Goal: Task Accomplishment & Management: Use online tool/utility

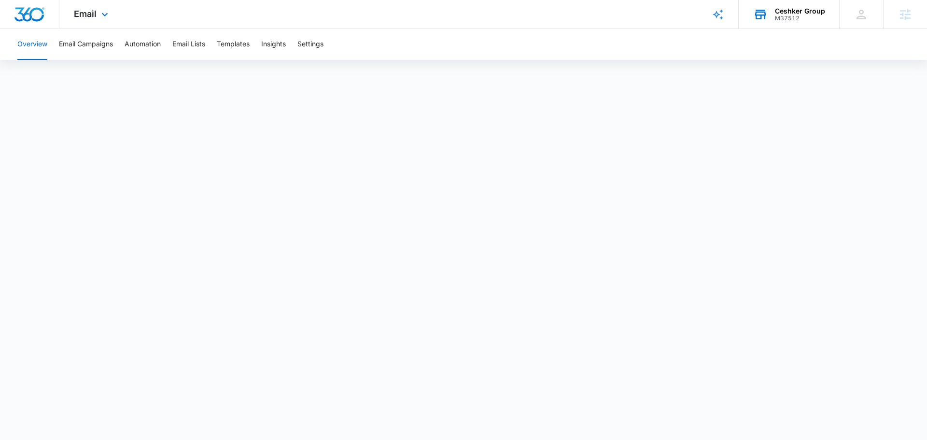
click at [800, 21] on div "M37512" at bounding box center [800, 18] width 50 height 7
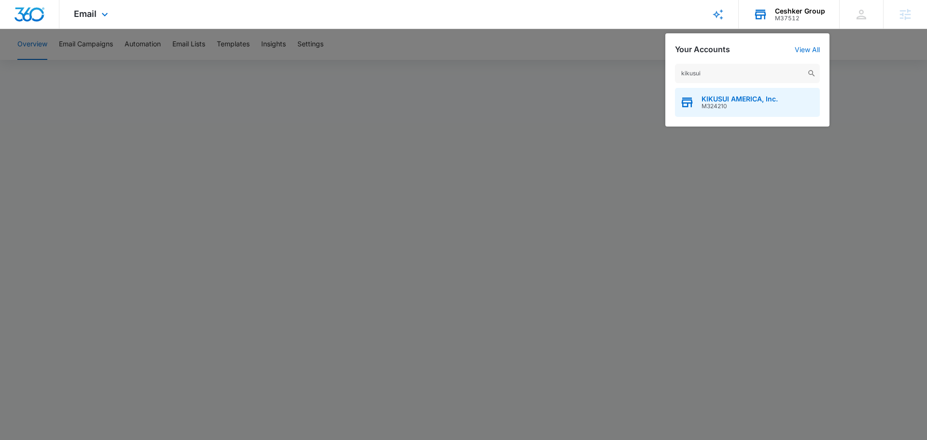
type input "kikusui"
click at [704, 110] on div "KIKUSUI AMERICA, Inc. M324210" at bounding box center [747, 102] width 145 height 29
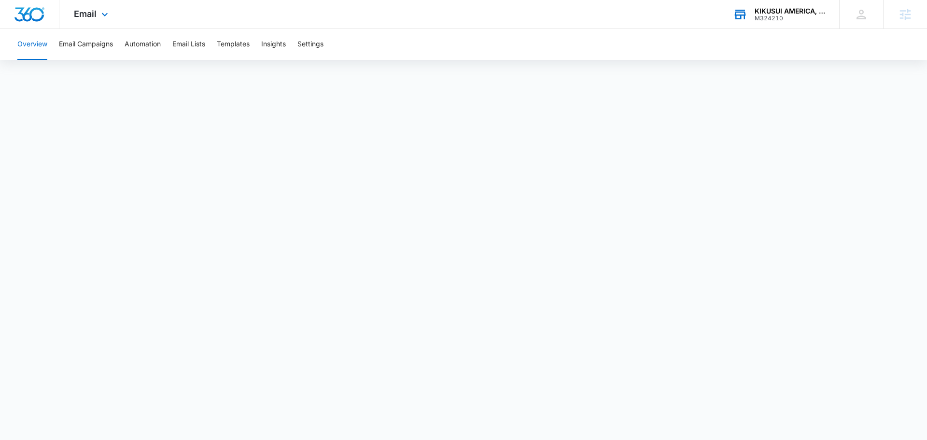
drag, startPoint x: 99, startPoint y: 18, endPoint x: 106, endPoint y: 25, distance: 9.9
click at [99, 17] on icon at bounding box center [105, 15] width 12 height 12
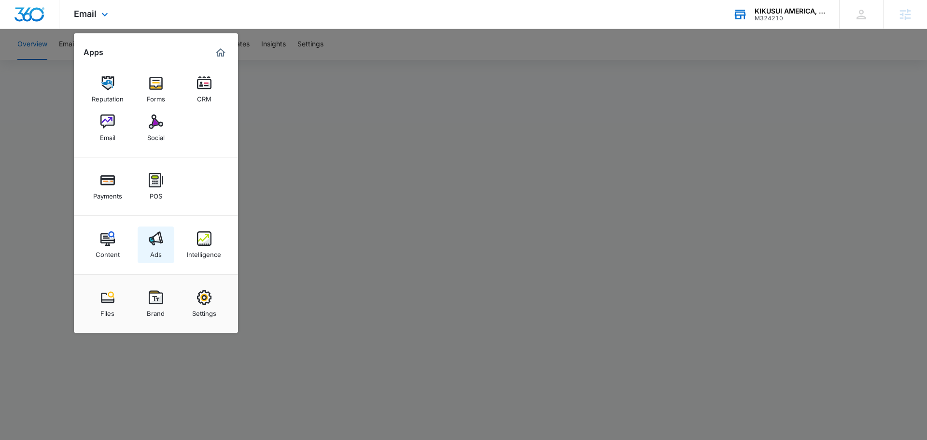
click at [156, 242] on img at bounding box center [156, 238] width 14 height 14
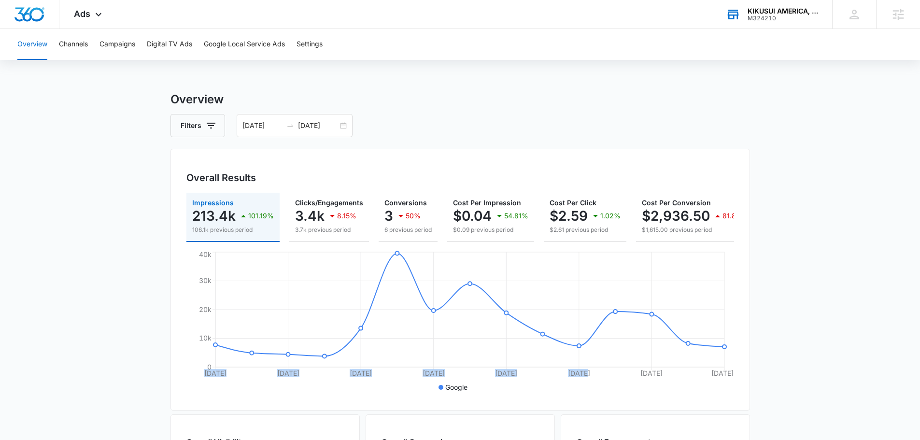
drag, startPoint x: 586, startPoint y: 250, endPoint x: 665, endPoint y: 243, distance: 79.5
click at [716, 246] on div "Impressions 213.4k 101.19% 106.1k previous period Clicks/Engagements 3.4k 8.15%…" at bounding box center [460, 294] width 548 height 202
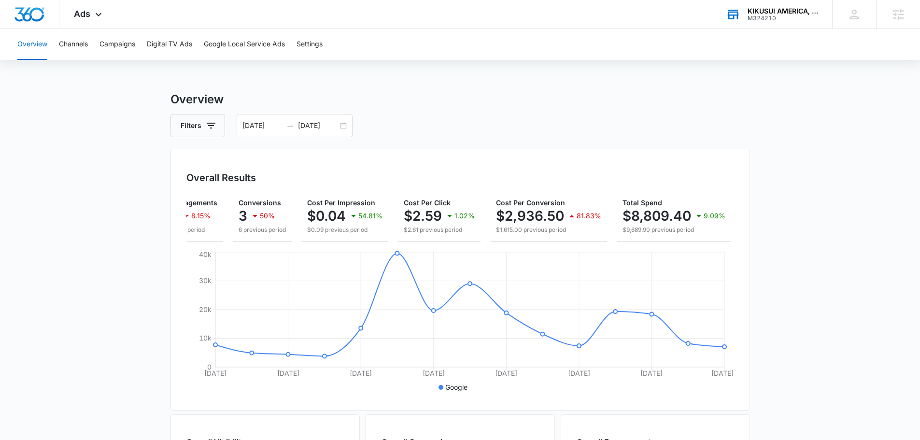
click at [868, 249] on main "Overview Filters 09/16/2025 09/30/2025 Overall Results Impressions 213.4k 101.1…" at bounding box center [460, 437] width 920 height 693
click at [313, 124] on input "09/30/2025" at bounding box center [318, 125] width 40 height 11
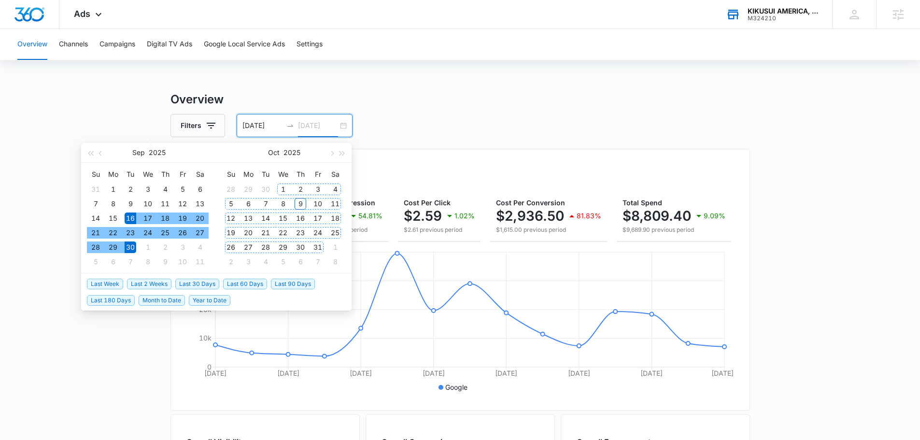
type input "09/30/2025"
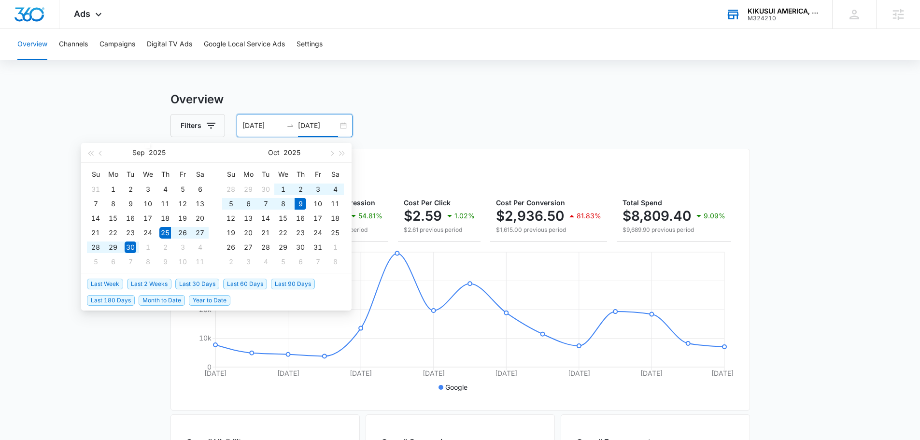
click at [158, 282] on span "Last 2 Weeks" at bounding box center [149, 284] width 44 height 11
type input "09/25/2025"
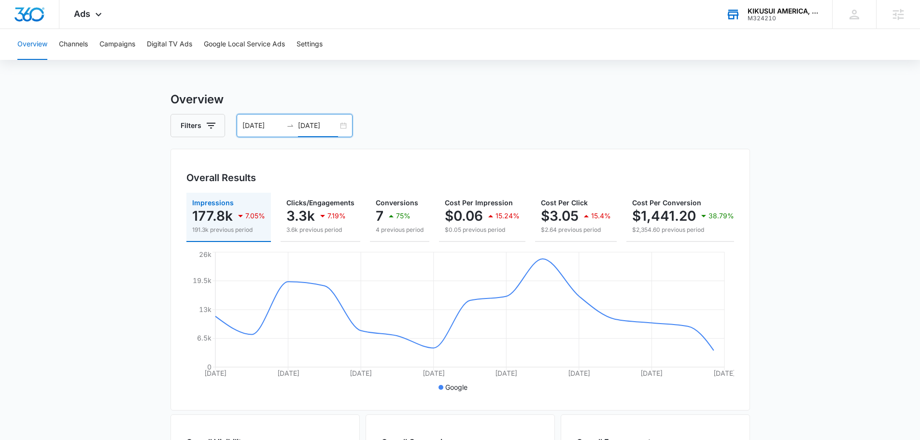
scroll to position [0, 135]
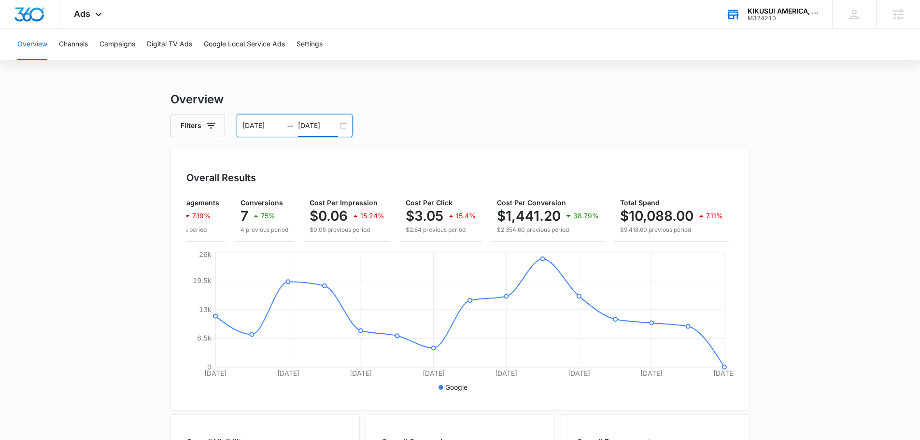
click at [844, 227] on main "Overview Filters 09/25/2025 10/09/2025 Overall Results Impressions 177.8k 7.05%…" at bounding box center [460, 437] width 920 height 693
click at [264, 199] on span "Conversions" at bounding box center [261, 202] width 42 height 8
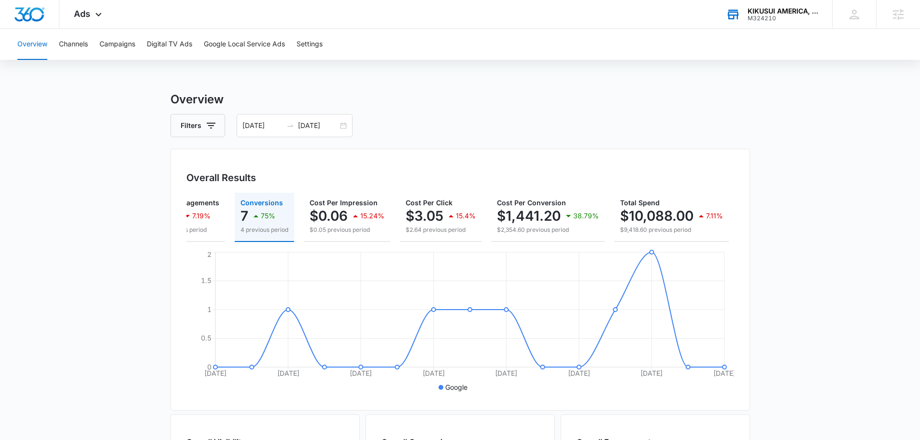
click at [874, 268] on main "Overview Filters 09/25/2025 10/09/2025 Overall Results Impressions 177.8k 7.05%…" at bounding box center [460, 437] width 920 height 693
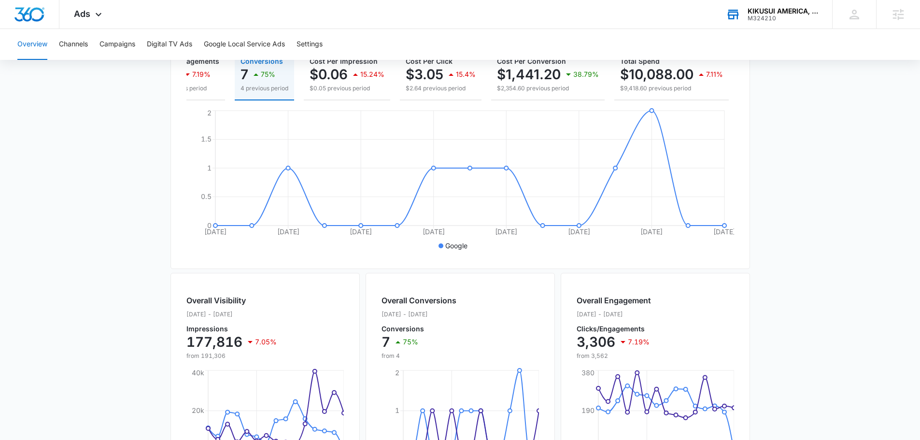
scroll to position [0, 0]
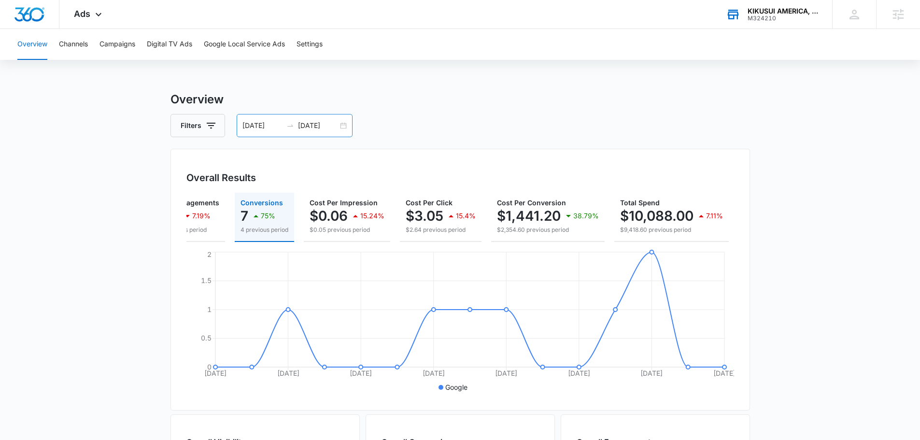
click at [319, 126] on input "10/09/2025" at bounding box center [318, 125] width 40 height 11
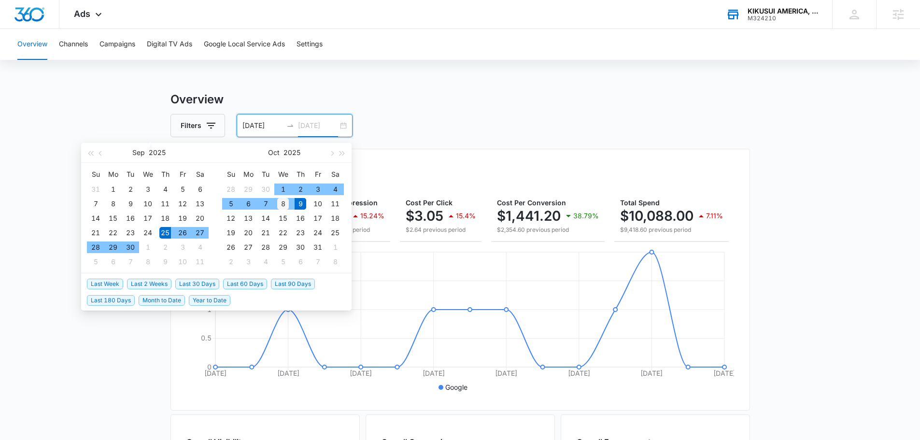
type input "10/08/2025"
click at [285, 203] on div "8" at bounding box center [283, 204] width 12 height 12
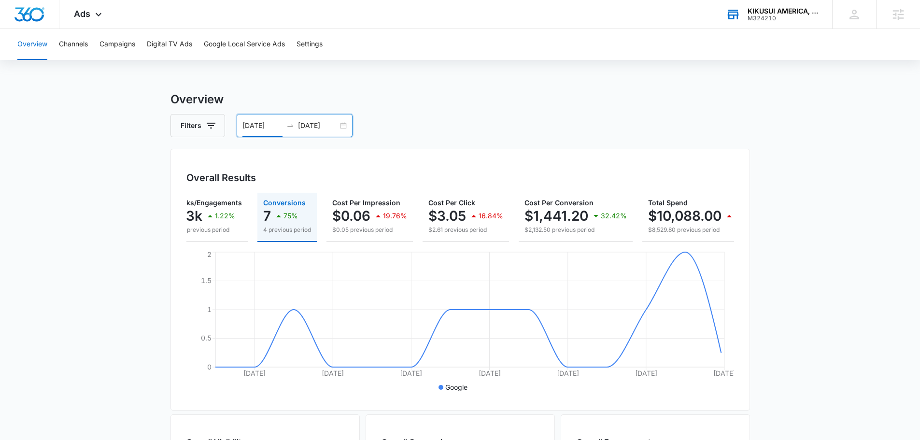
scroll to position [0, 146]
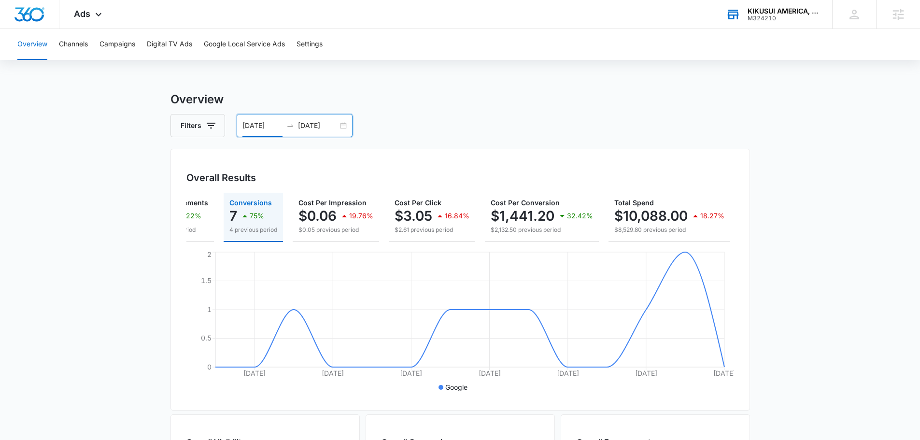
click at [842, 219] on main "Overview Filters 09/25/2025 10/08/2025 Overall Results Impressions 177.8k 1.25%…" at bounding box center [460, 437] width 920 height 693
click at [262, 126] on input "09/25/2025" at bounding box center [262, 125] width 40 height 11
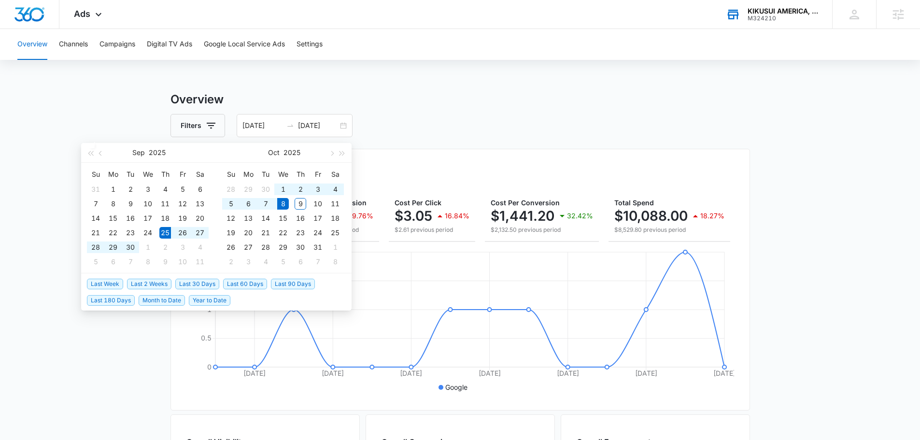
click at [841, 161] on main "Overview Filters 09/25/2025 10/08/2025 Overall Results Impressions 177.8k 1.25%…" at bounding box center [460, 437] width 920 height 693
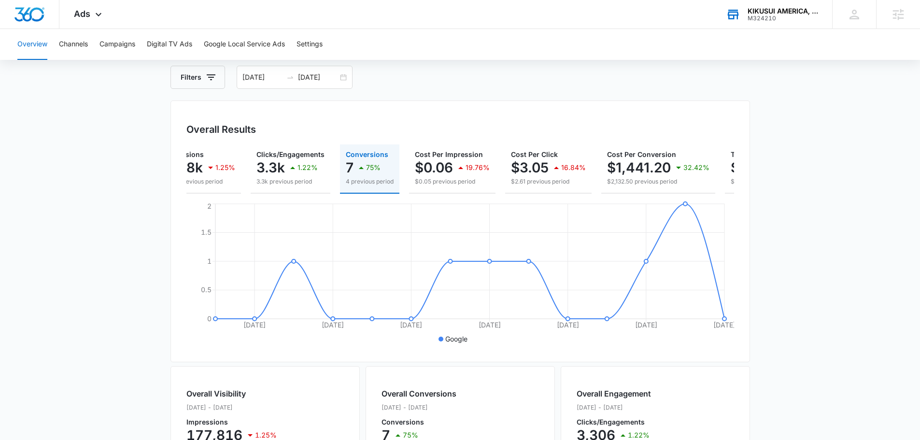
scroll to position [0, 138]
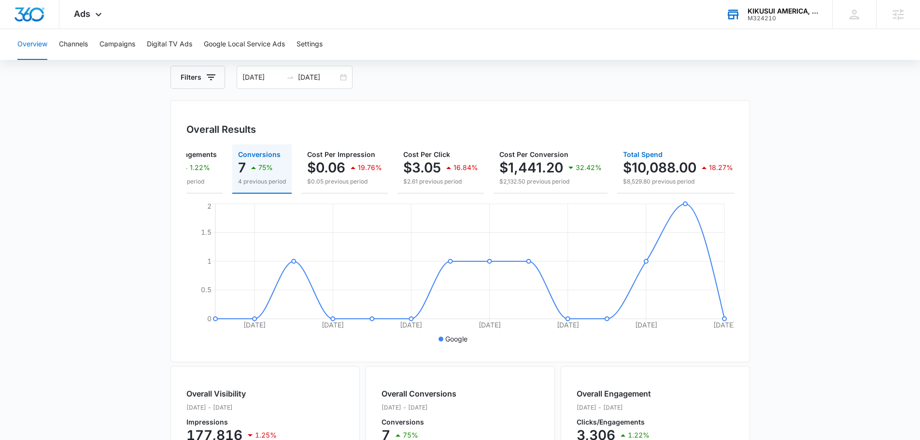
click at [664, 165] on p "$10,088.00" at bounding box center [659, 167] width 73 height 15
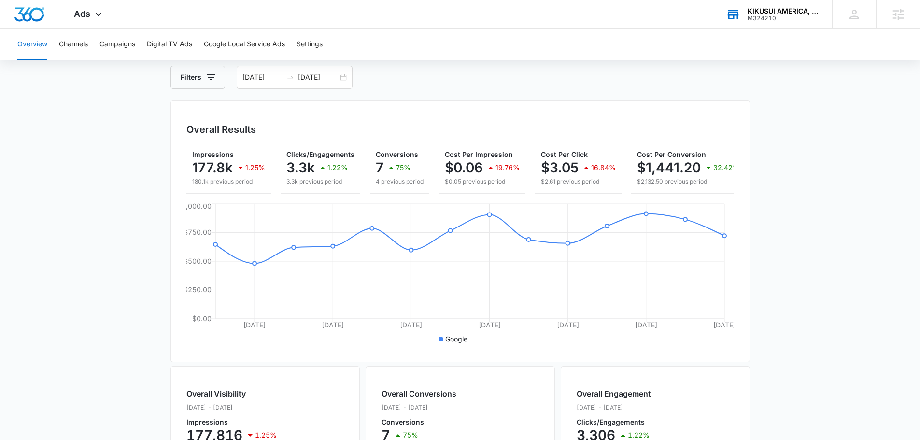
scroll to position [0, 146]
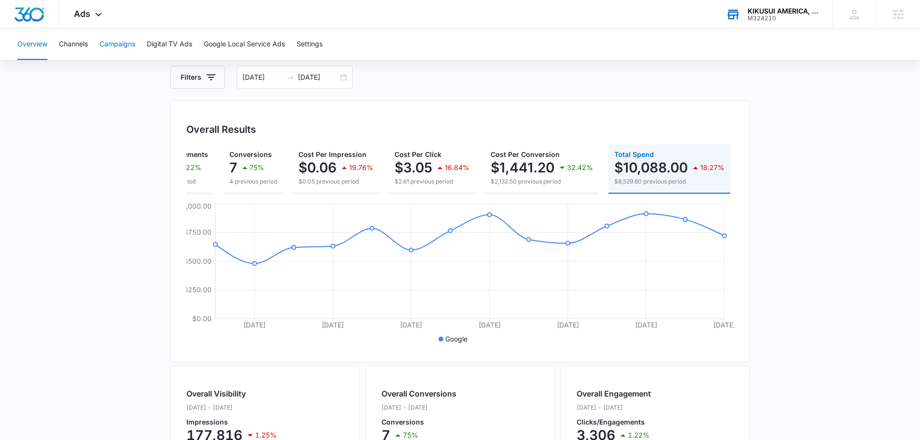
click at [120, 41] on button "Campaigns" at bounding box center [117, 44] width 36 height 31
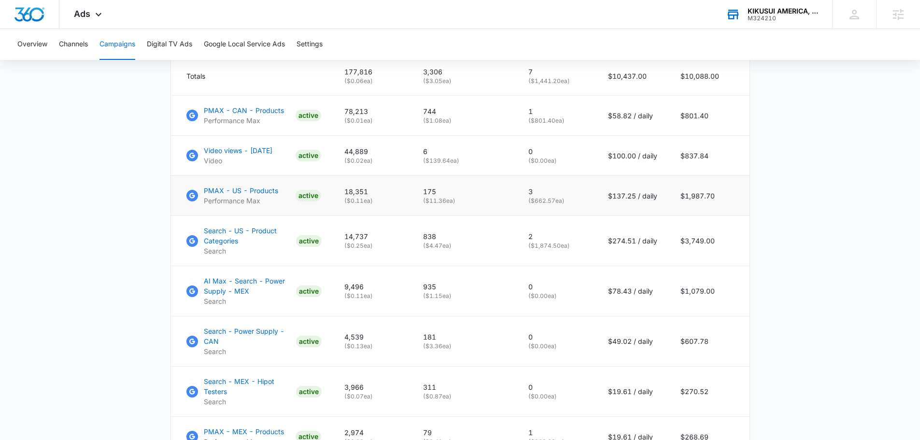
scroll to position [346, 0]
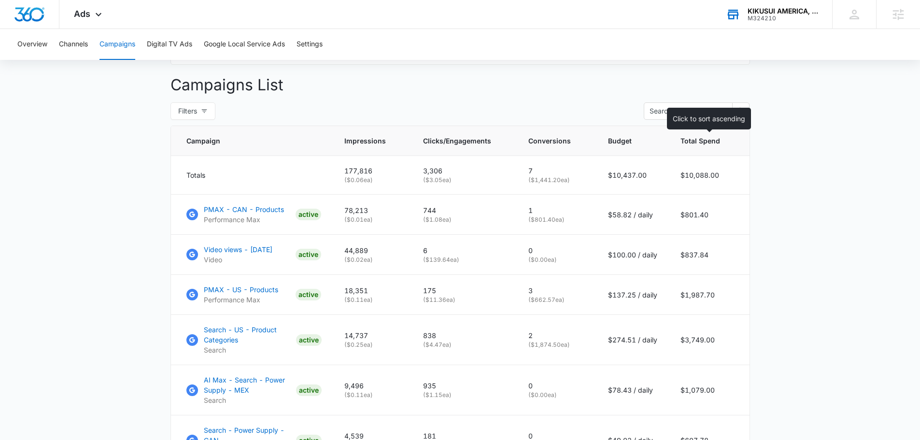
click at [709, 143] on span "Total Spend" at bounding box center [700, 141] width 40 height 10
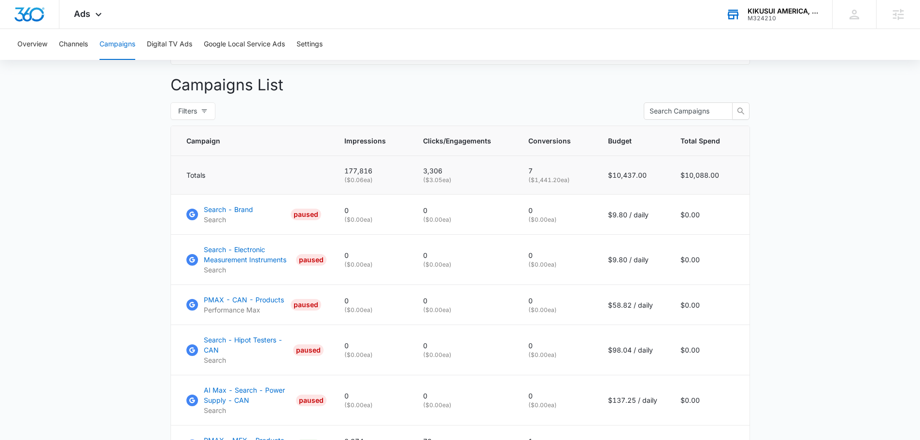
click at [712, 170] on td "$10,088.00" at bounding box center [709, 175] width 81 height 39
click at [705, 142] on th "Total Spend" at bounding box center [709, 141] width 81 height 30
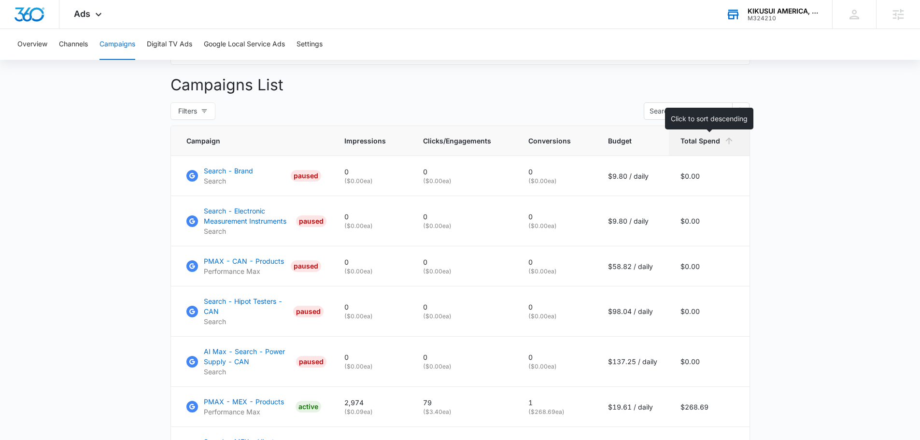
click at [705, 146] on span "Total Spend" at bounding box center [700, 141] width 40 height 10
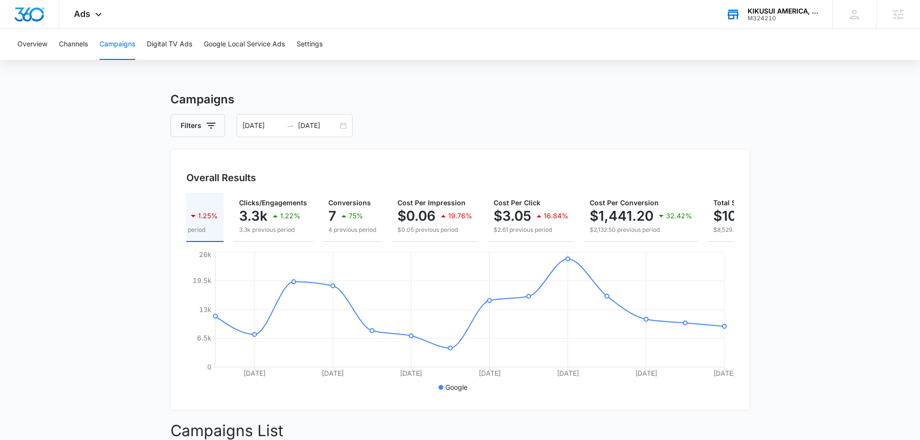
scroll to position [0, 0]
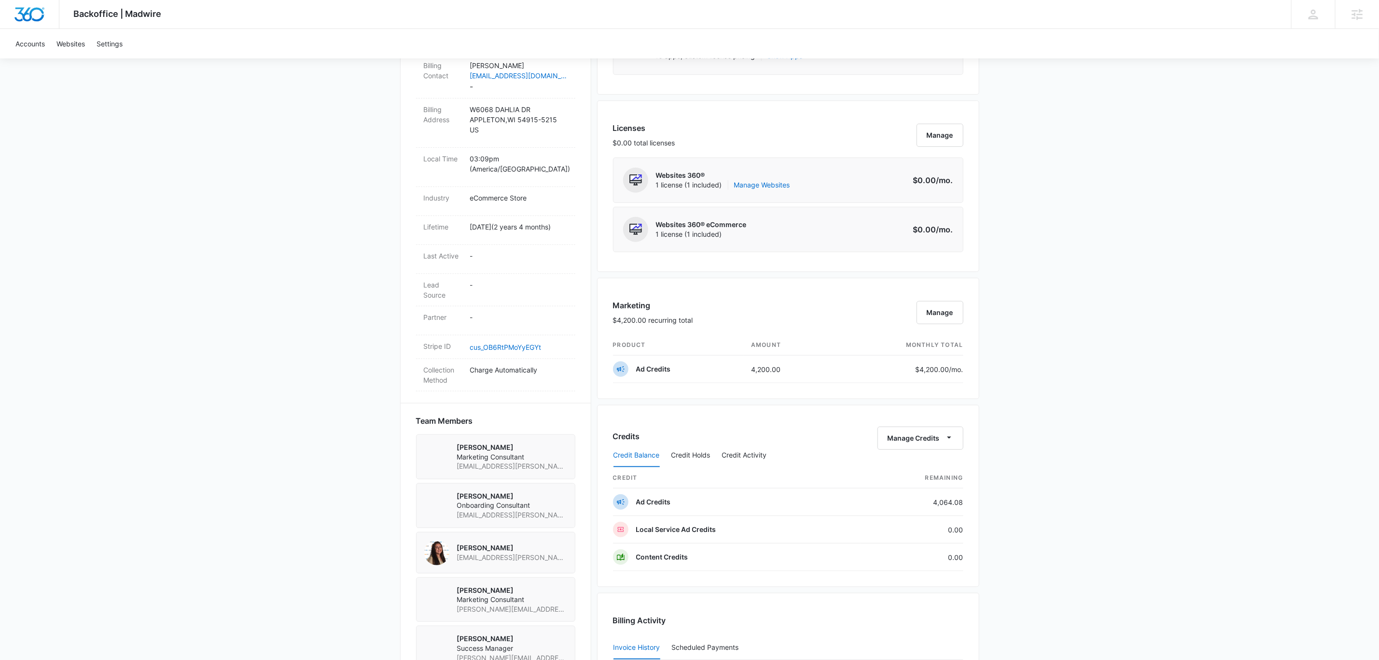
scroll to position [362, 0]
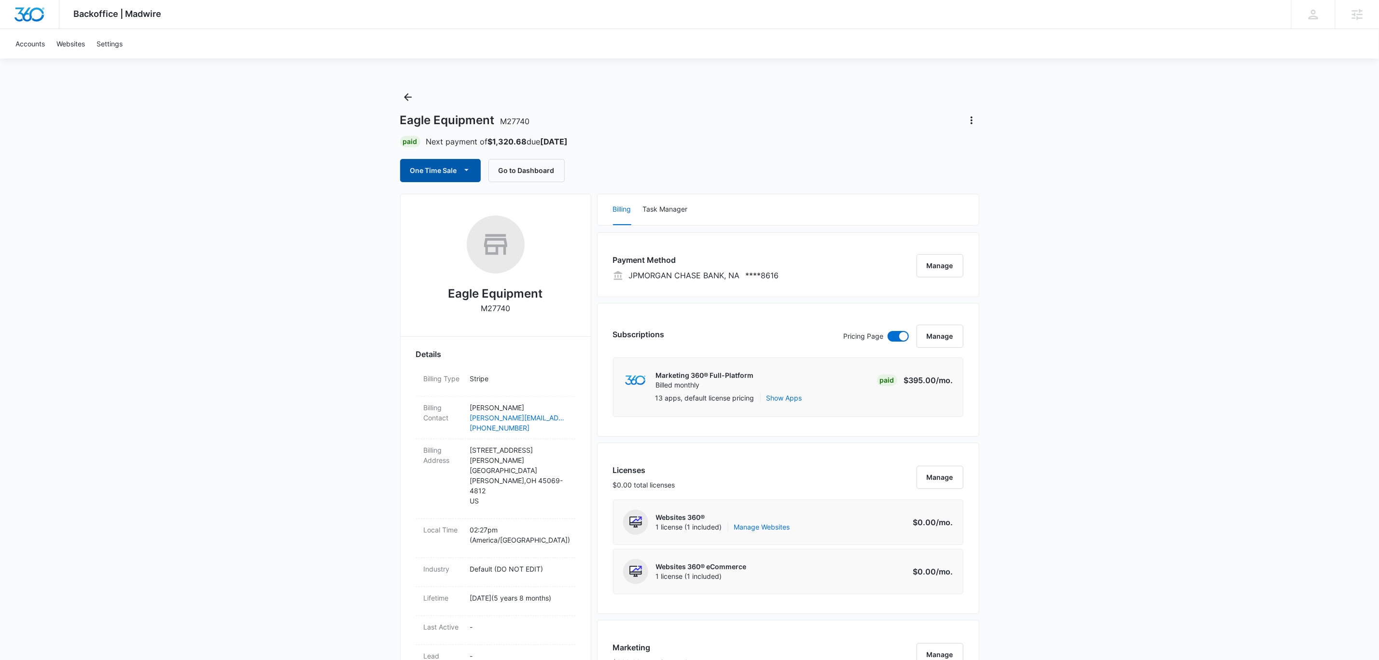
click at [426, 165] on button "One Time Sale" at bounding box center [440, 170] width 81 height 23
click at [446, 195] on button "Run One-Time Payment" at bounding box center [474, 204] width 146 height 18
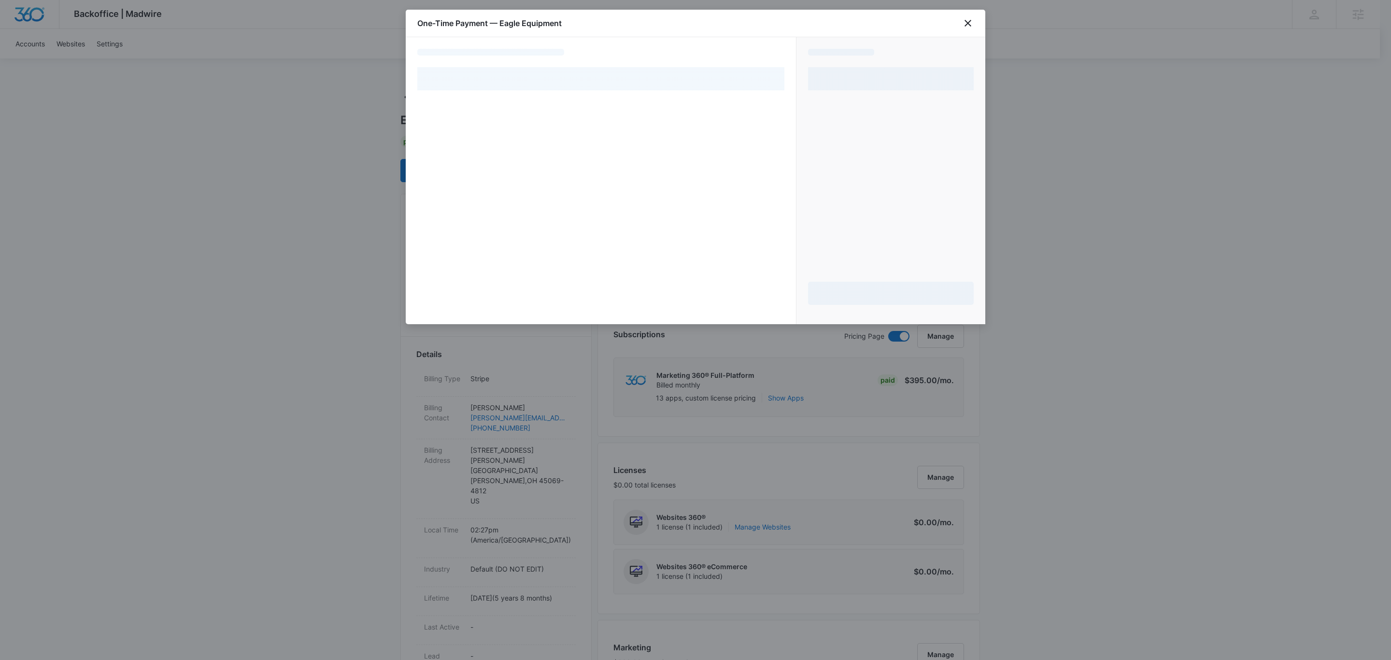
select select "pm_1QSlrXA4n8RTgNjUVOq9vFBL"
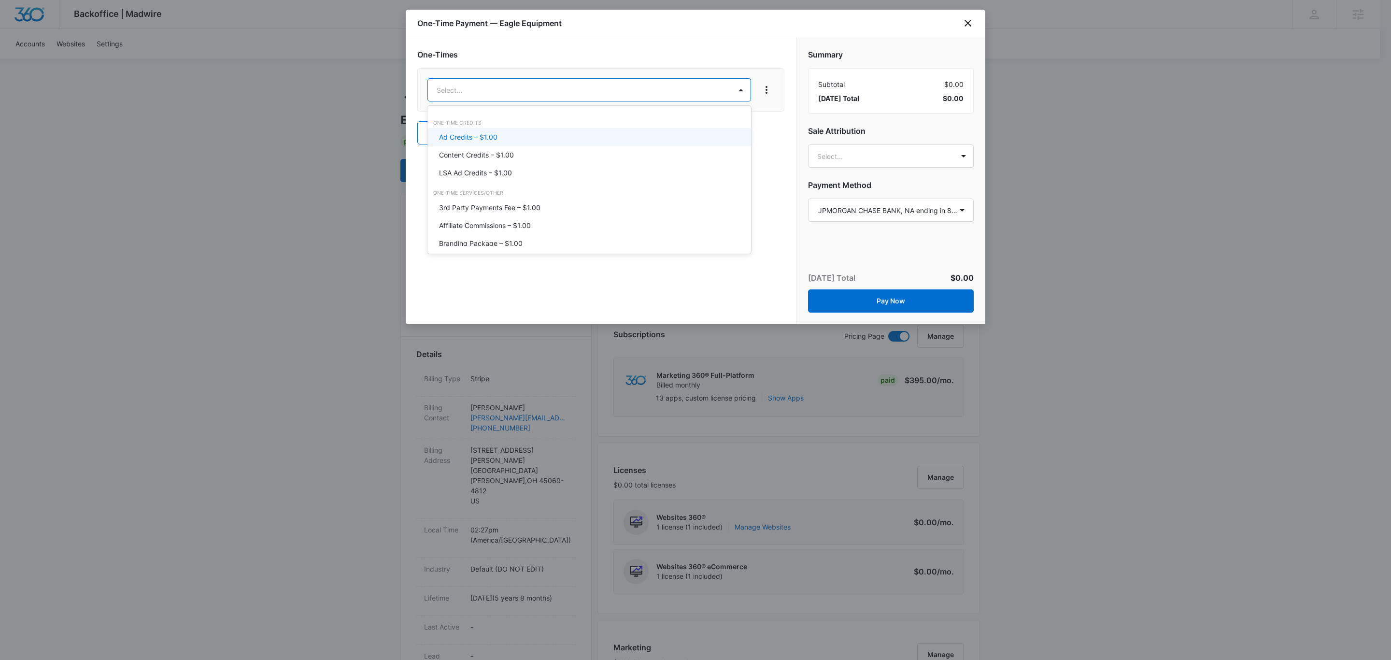
click at [632, 99] on body "Backoffice | Madwire Apps Settings [PERSON_NAME] [PERSON_NAME][EMAIL_ADDRESS][P…" at bounding box center [695, 637] width 1391 height 1274
type input "buy"
type input "ca"
click at [607, 155] on div "Cancellation Fee – $1.00" at bounding box center [588, 155] width 298 height 10
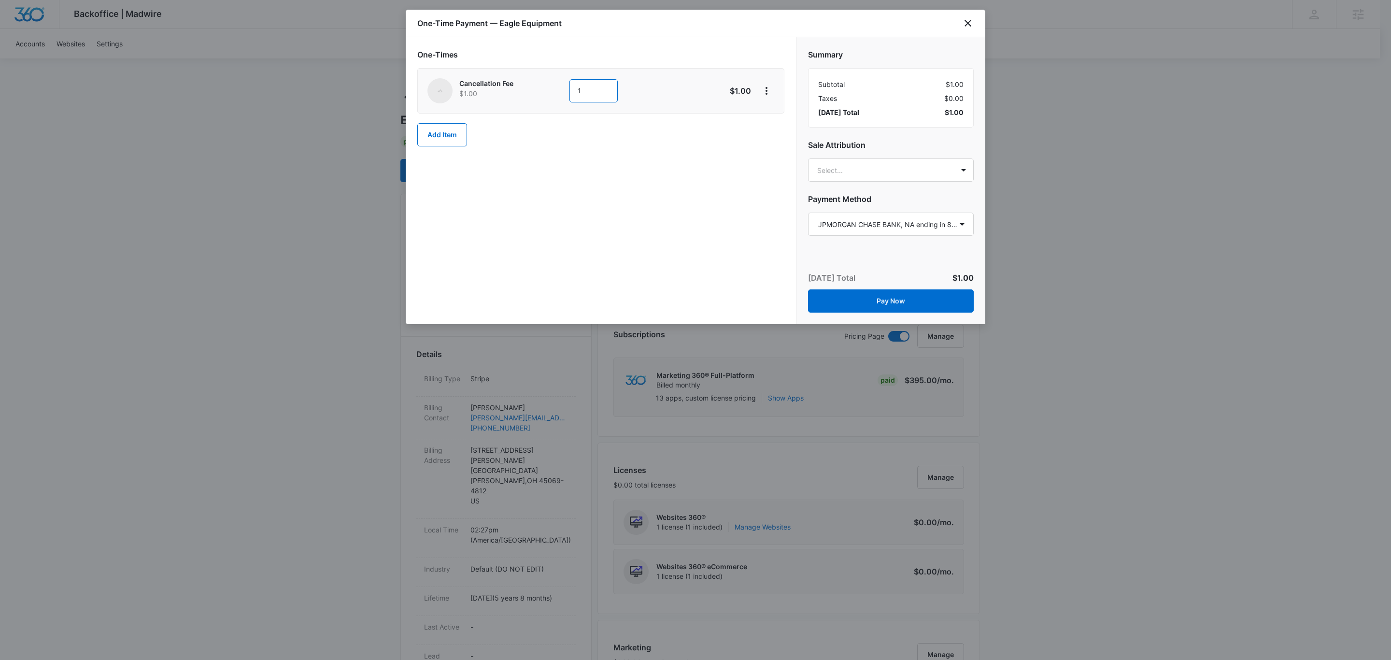
click at [581, 94] on input "1" at bounding box center [593, 90] width 48 height 23
click at [765, 187] on div "One-Times Cancellation Fee $1.00 1 $1.00 Add Item" at bounding box center [601, 180] width 390 height 287
